Goal: Information Seeking & Learning: Learn about a topic

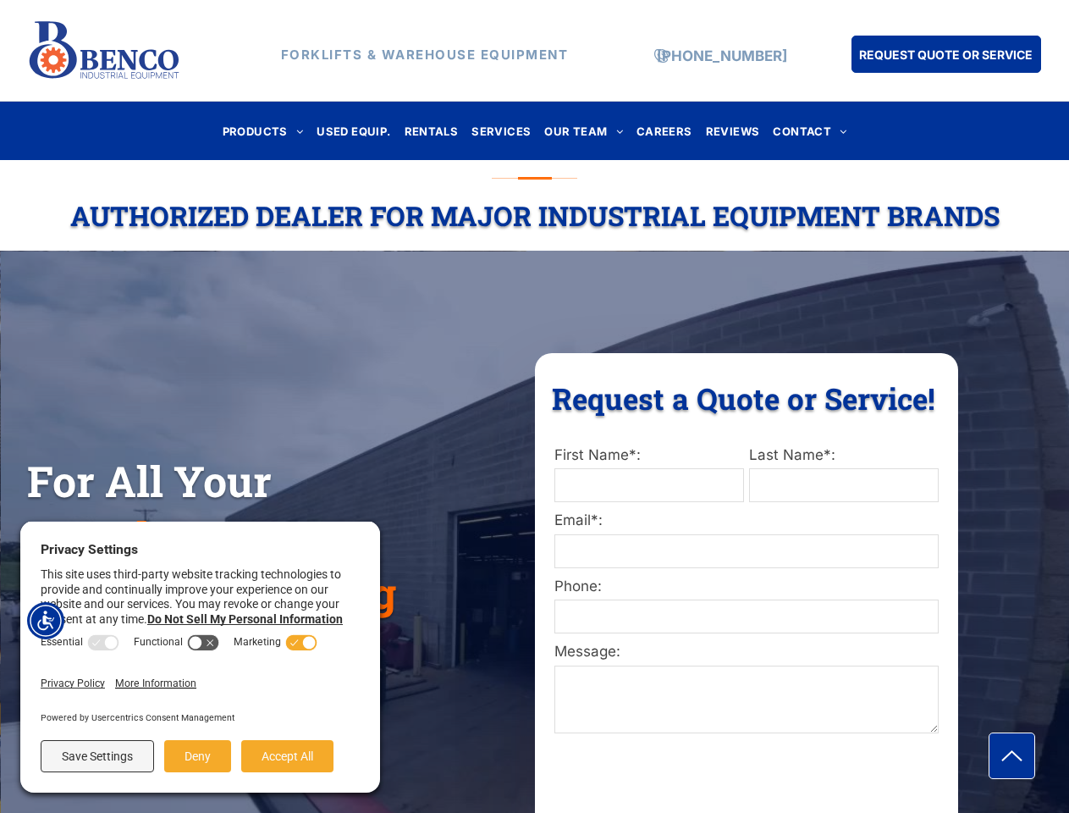
click at [535, 406] on div "Request a Quote or Service! Request a Quote or Service! First Name*: Last Name*…" at bounding box center [746, 613] width 423 height 520
click at [46, 621] on img "Accessibility Menu" at bounding box center [45, 620] width 37 height 37
